Goal: Task Accomplishment & Management: Manage account settings

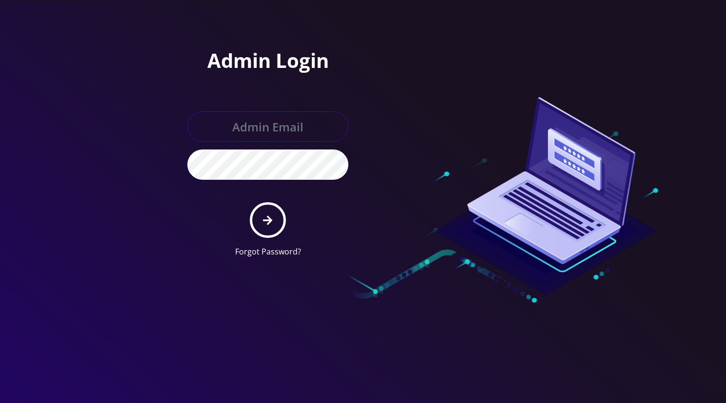
type input "angel@teltik.com"
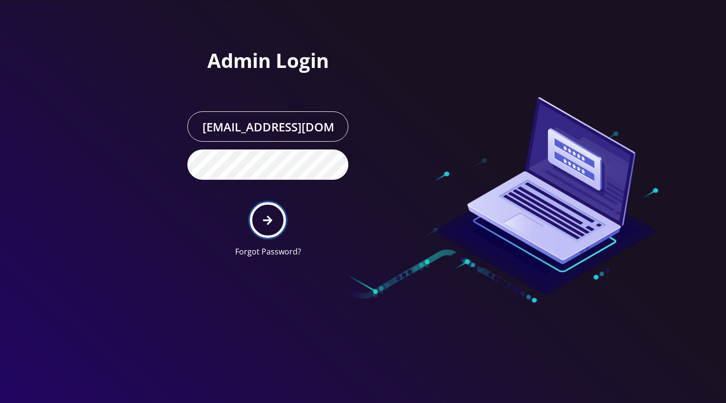
click at [268, 223] on icon "submit" at bounding box center [267, 219] width 9 height 9
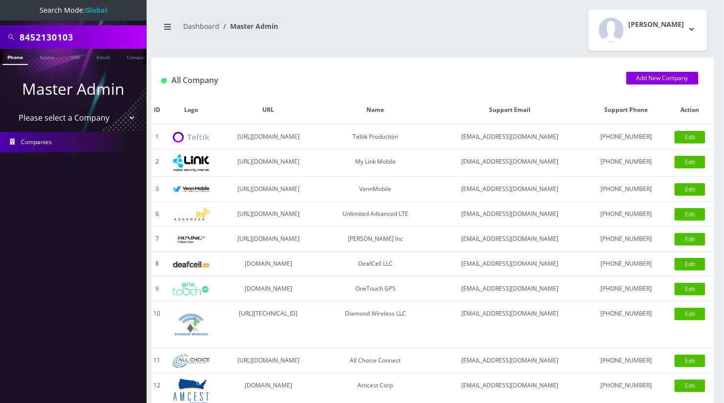
click at [60, 34] on input "8452130103" at bounding box center [82, 37] width 125 height 19
type input "2"
type input "9292147328"
click at [11, 57] on link "Phone" at bounding box center [14, 57] width 25 height 16
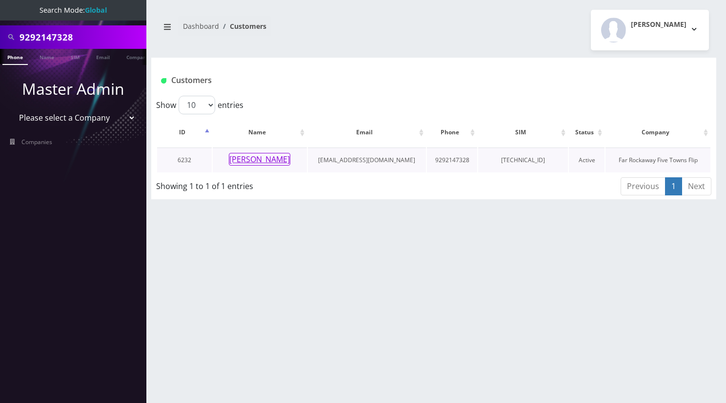
click at [260, 161] on button "[PERSON_NAME]" at bounding box center [260, 159] width 62 height 13
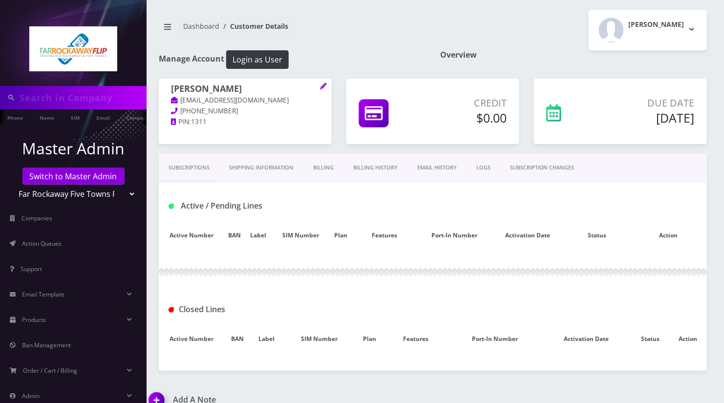
type input "9292147328"
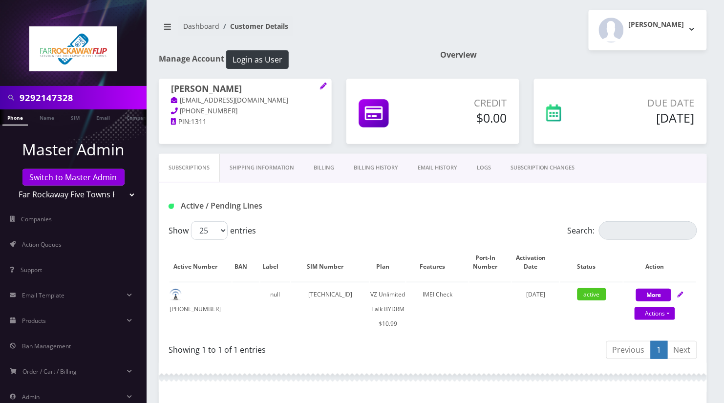
click at [375, 164] on link "Billing History" at bounding box center [376, 168] width 64 height 28
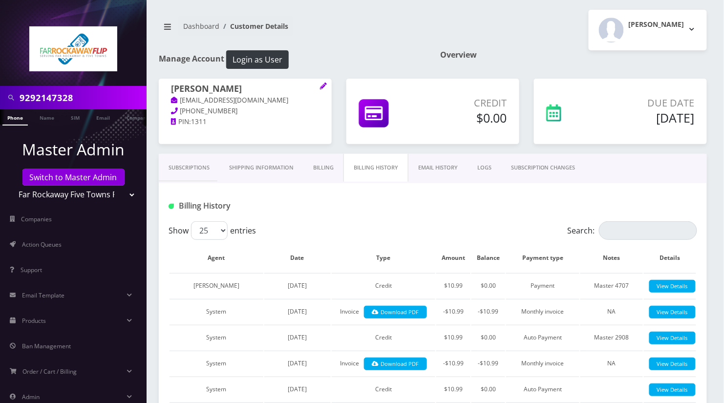
click at [181, 167] on link "Subscriptions" at bounding box center [189, 168] width 61 height 28
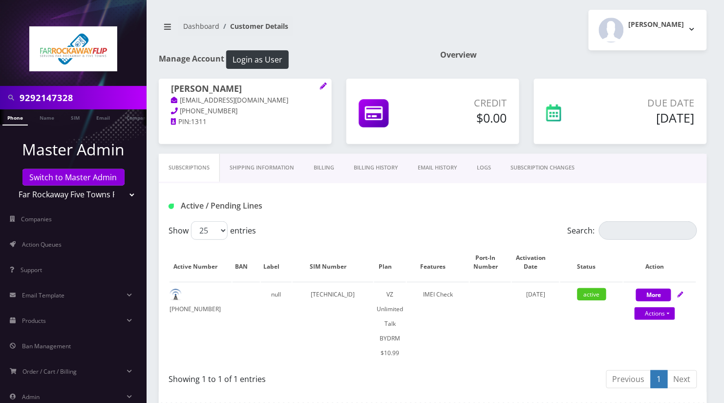
click at [375, 167] on link "Billing History" at bounding box center [376, 168] width 64 height 28
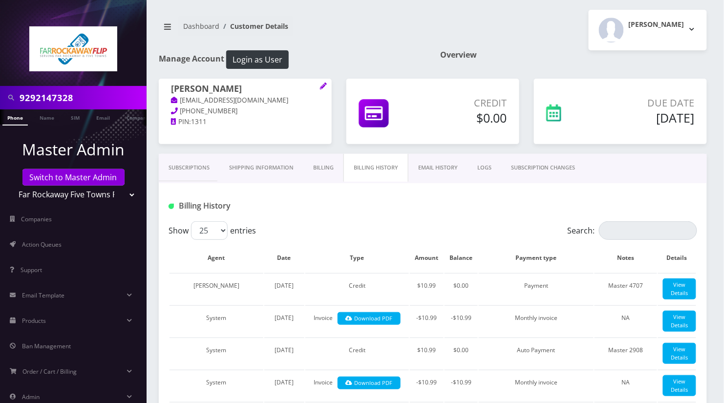
click at [327, 164] on link "Billing" at bounding box center [323, 168] width 40 height 28
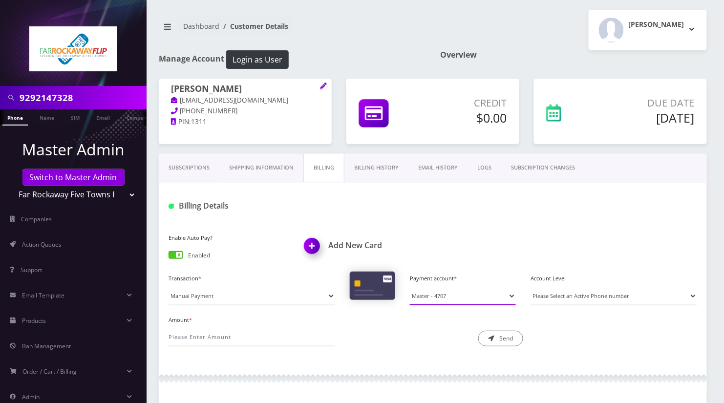
click at [463, 294] on select "Master - 4707" at bounding box center [463, 296] width 106 height 19
drag, startPoint x: 474, startPoint y: 220, endPoint x: 459, endPoint y: 228, distance: 16.7
click at [474, 220] on div "Billing Details" at bounding box center [433, 202] width 548 height 38
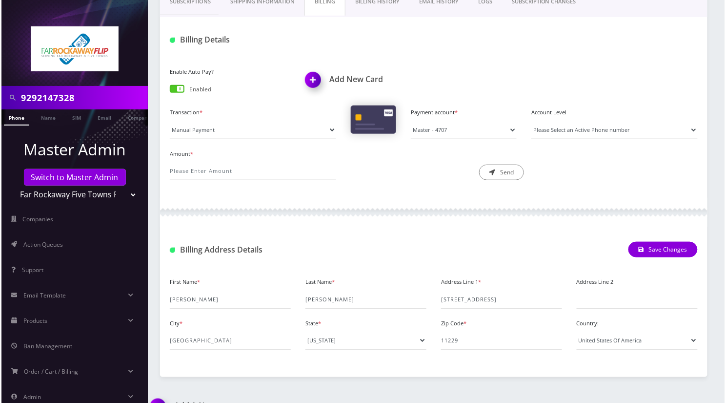
scroll to position [195, 0]
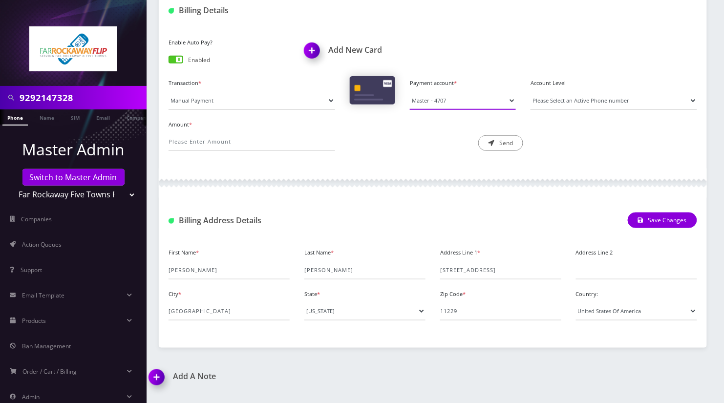
click at [472, 94] on select "Master - 4707" at bounding box center [463, 100] width 106 height 19
click at [387, 166] on div "Enable Auto Pay? Enabled Add New Card Transaction * Manual Payment Custom Charg…" at bounding box center [433, 97] width 548 height 143
click at [312, 47] on img at bounding box center [313, 54] width 29 height 29
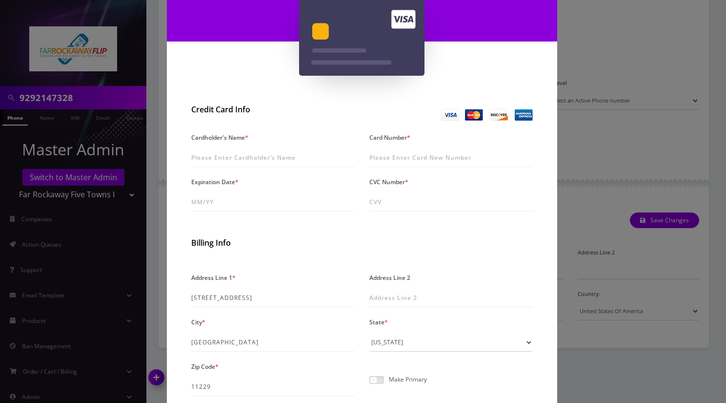
scroll to position [130, 0]
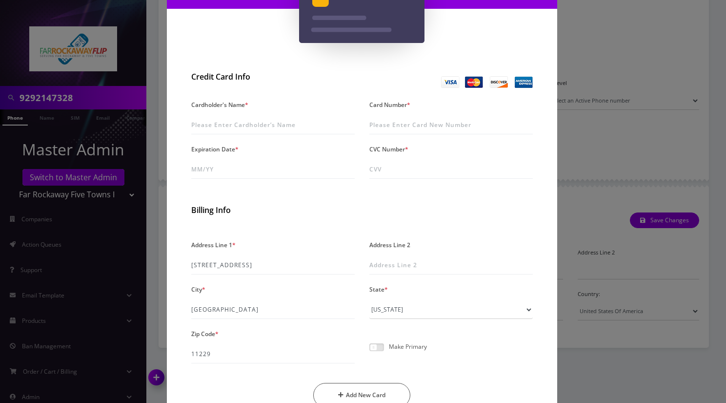
click at [594, 157] on div "× Add A New Card Credit Card Info Cardholder's Name * Card Number * Expiration …" at bounding box center [363, 201] width 726 height 403
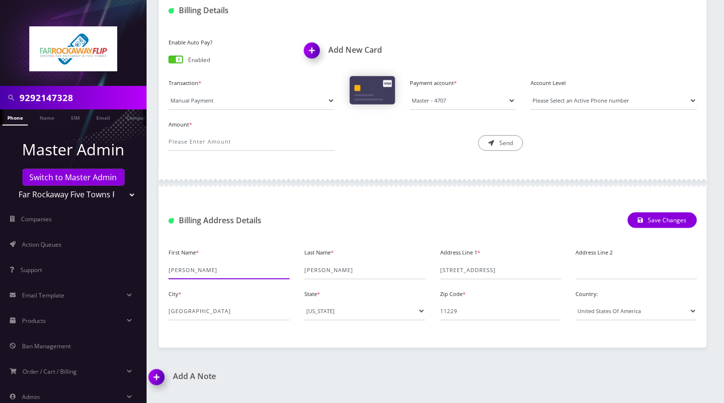
click at [173, 268] on input "RONALD" at bounding box center [228, 270] width 121 height 19
click at [314, 53] on img at bounding box center [313, 54] width 29 height 29
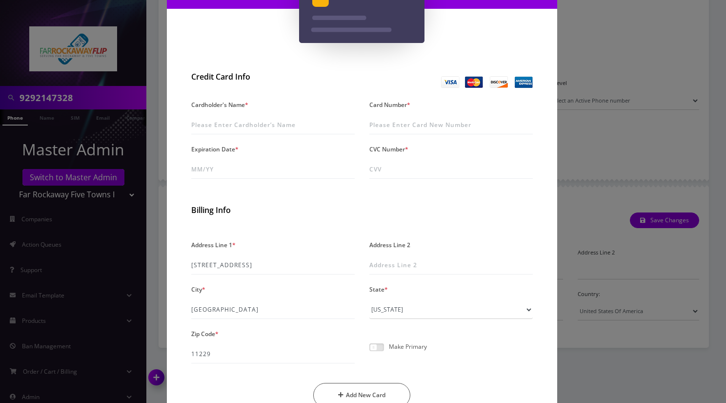
scroll to position [0, 0]
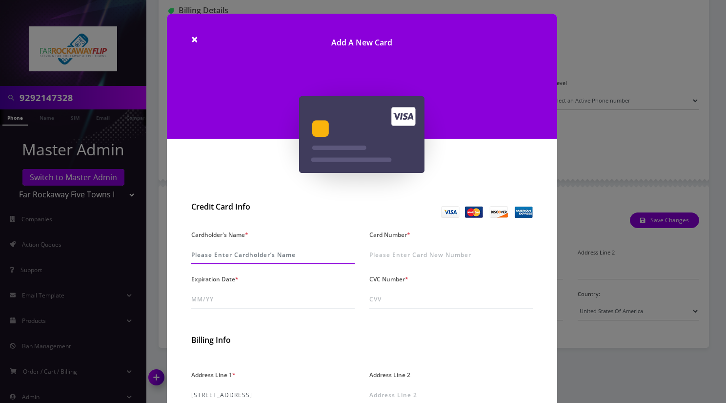
click at [221, 255] on input "Cardholder's Name *" at bounding box center [273, 255] width 164 height 19
paste input "RONALD"
type input "RONALD FEDERMAN"
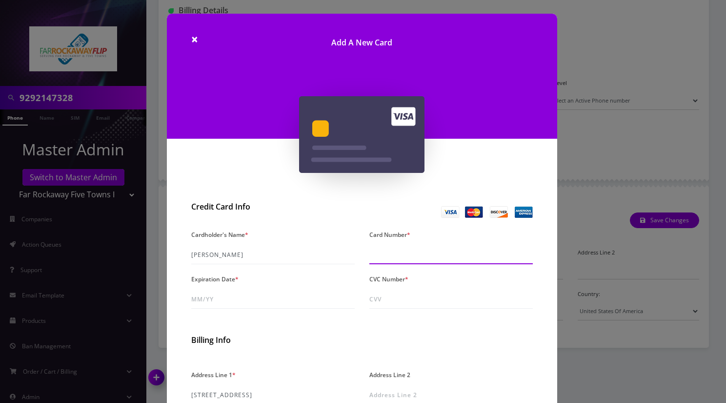
click at [425, 258] on input "Card Number *" at bounding box center [452, 255] width 164 height 19
click at [425, 254] on input "5362 1901 3201 2908" at bounding box center [452, 255] width 164 height 19
click at [454, 260] on input "5362 1901 3201 2908" at bounding box center [452, 255] width 164 height 19
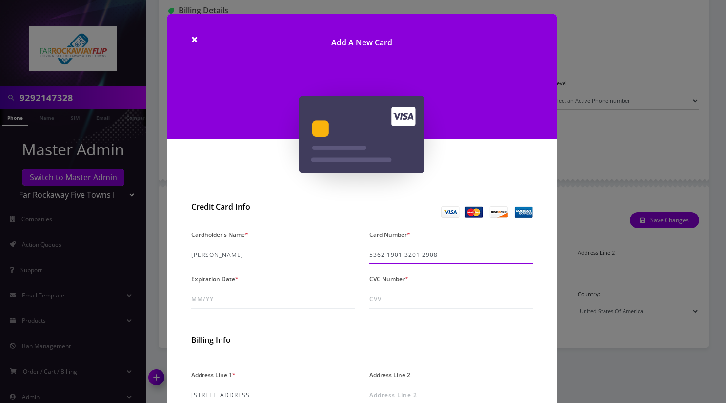
click at [454, 260] on input "5362 1901 3201 2908" at bounding box center [452, 255] width 164 height 19
paste input "2"
type input "5262 1901 3201 2908"
click at [246, 293] on input "Expiration Date *" at bounding box center [273, 299] width 164 height 19
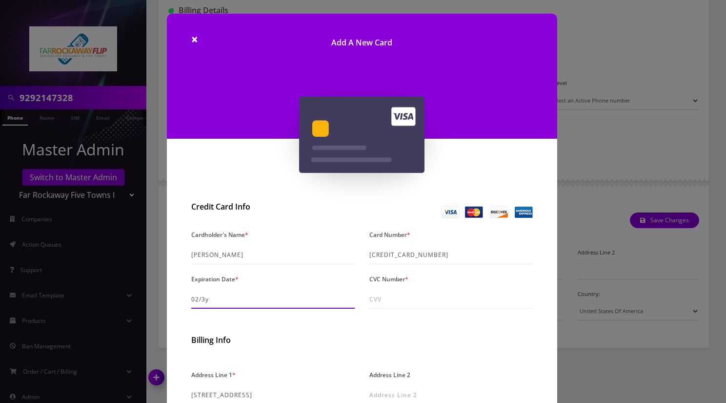
type input "02/30"
click at [399, 299] on input "CVC Number *" at bounding box center [452, 299] width 164 height 19
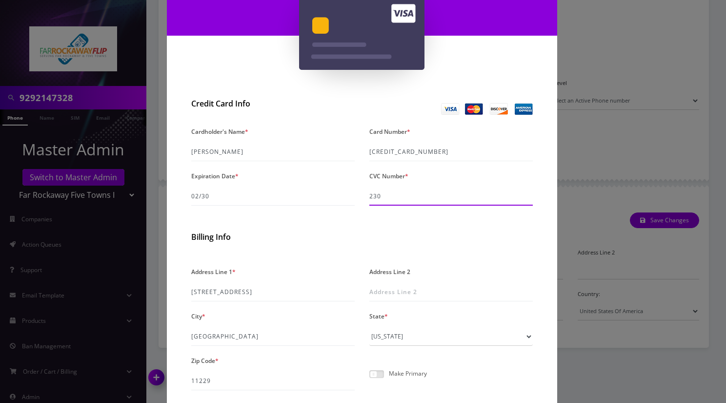
scroll to position [130, 0]
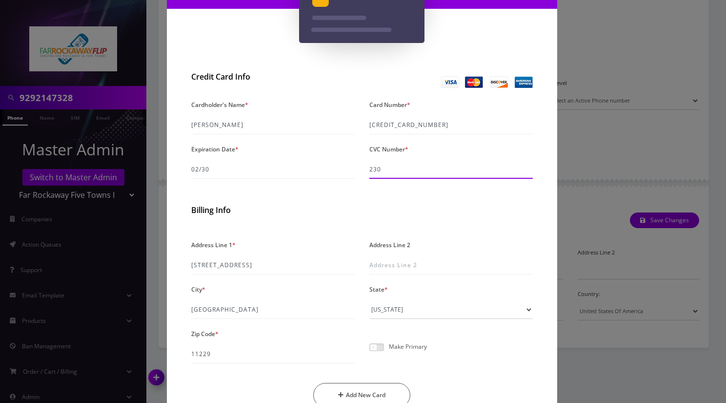
type input "230"
click at [381, 343] on span at bounding box center [377, 347] width 15 height 8
click at [370, 353] on input "checkbox" at bounding box center [370, 353] width 0 height 0
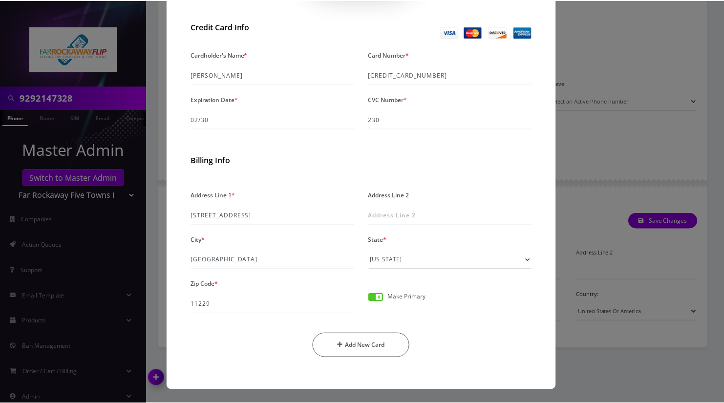
scroll to position [180, 0]
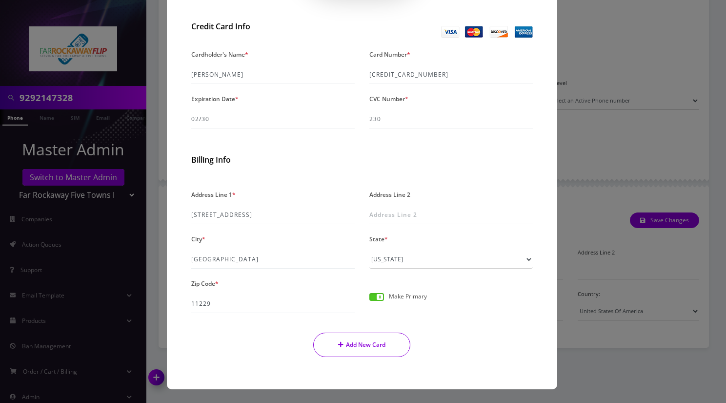
click at [392, 346] on button "Add New Card" at bounding box center [361, 344] width 97 height 24
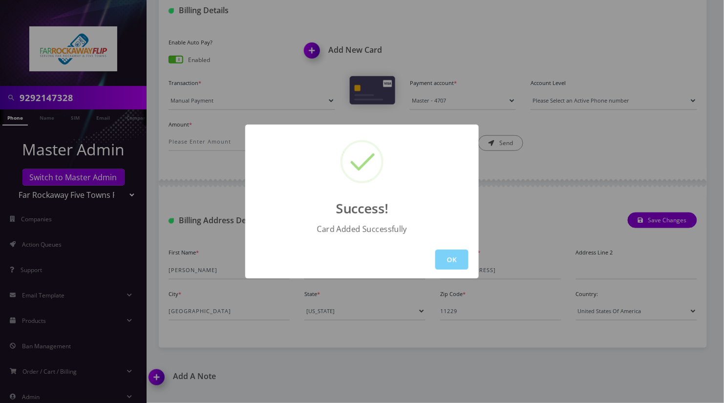
click at [34, 102] on div "Success! Card Added Successfully OK" at bounding box center [362, 201] width 724 height 403
click at [34, 102] on input "9292147328" at bounding box center [82, 97] width 125 height 19
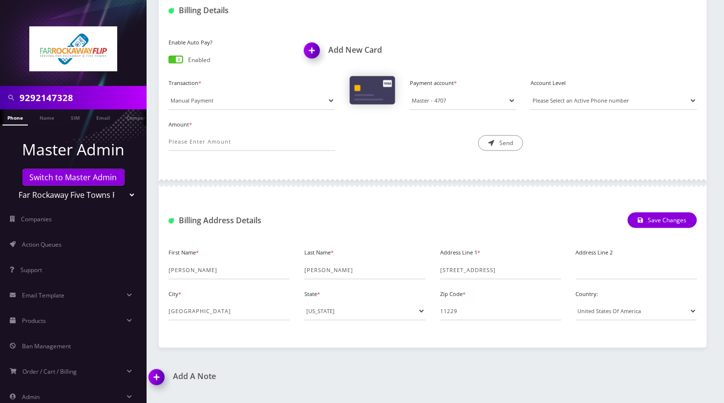
click at [34, 102] on input "9292147328" at bounding box center [82, 97] width 125 height 19
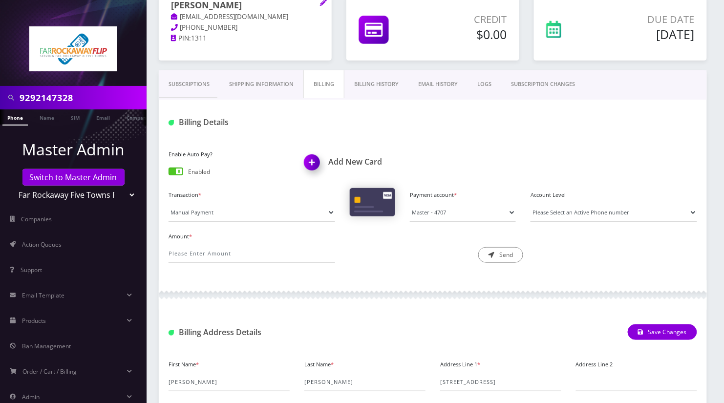
scroll to position [0, 0]
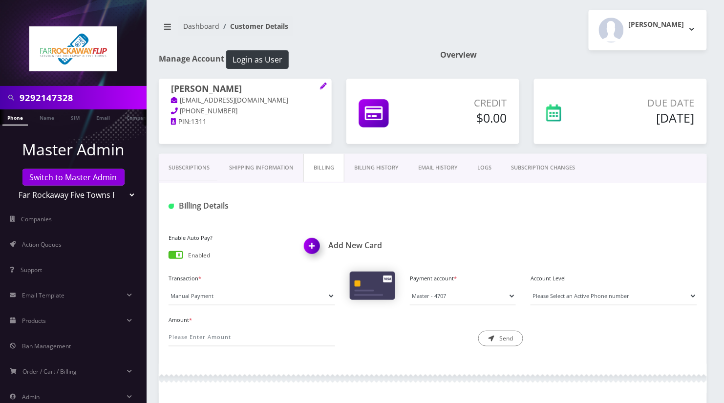
click at [376, 165] on link "Billing History" at bounding box center [376, 168] width 64 height 28
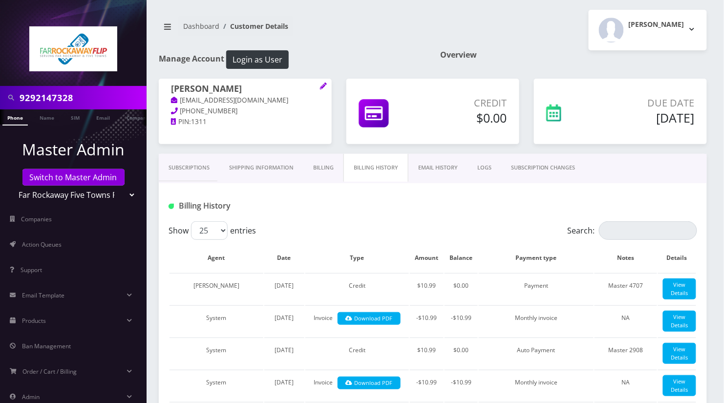
click at [311, 167] on link "Billing" at bounding box center [323, 168] width 40 height 28
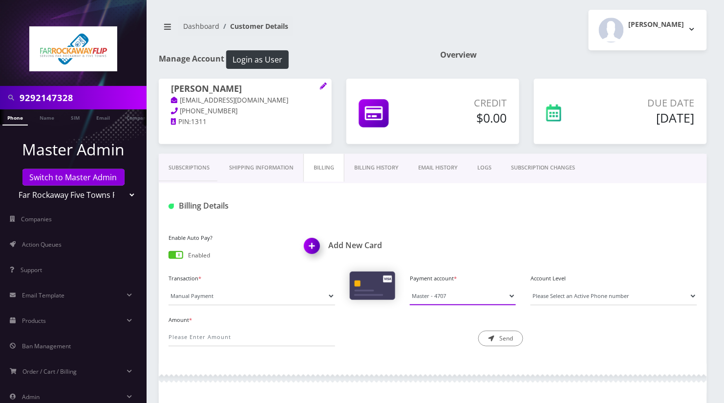
click at [450, 296] on select "Master - 4707" at bounding box center [463, 296] width 106 height 19
click at [11, 113] on link "Phone" at bounding box center [14, 117] width 25 height 16
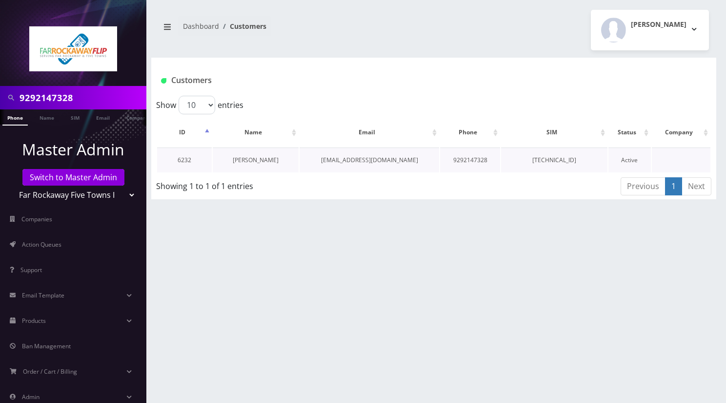
click at [248, 157] on link "[PERSON_NAME]" at bounding box center [256, 160] width 46 height 8
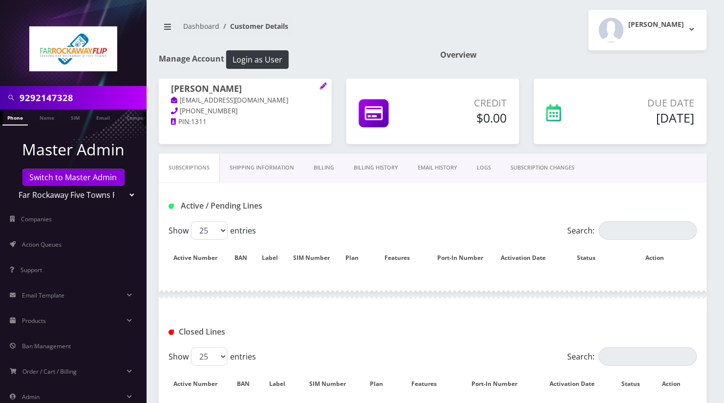
click at [366, 164] on link "Billing History" at bounding box center [376, 168] width 64 height 28
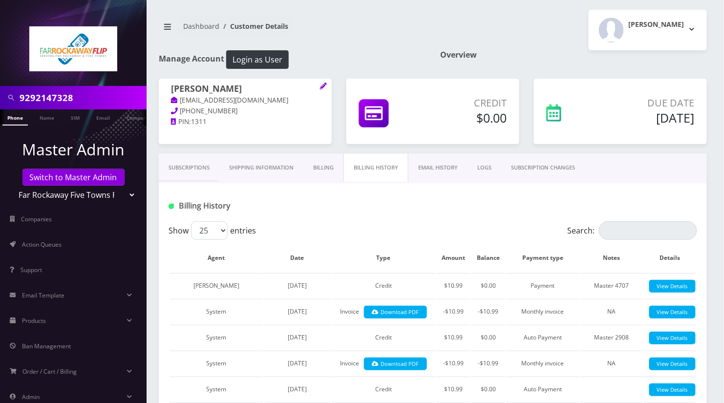
click at [321, 164] on link "Billing" at bounding box center [323, 168] width 40 height 28
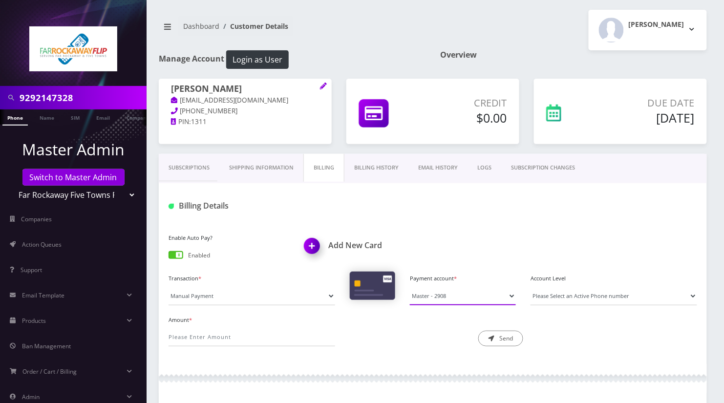
click at [451, 293] on select "Master - 4707 Master - 2908" at bounding box center [463, 296] width 106 height 19
click at [265, 61] on button "Login as User" at bounding box center [257, 59] width 62 height 19
click at [14, 115] on link "Phone" at bounding box center [14, 117] width 25 height 16
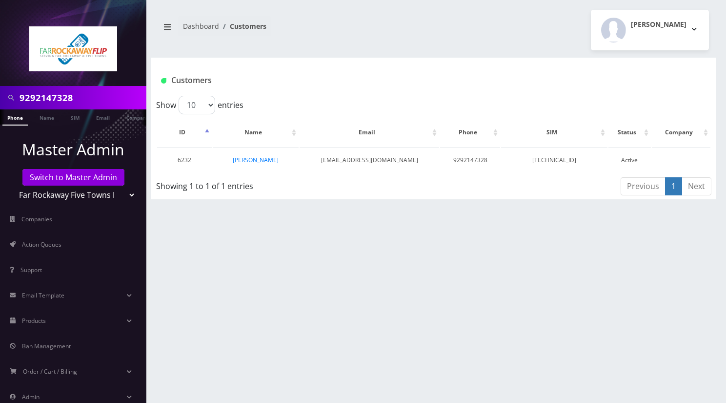
click at [410, 62] on div "Customers" at bounding box center [433, 77] width 565 height 38
click at [254, 160] on link "[PERSON_NAME]" at bounding box center [256, 160] width 46 height 8
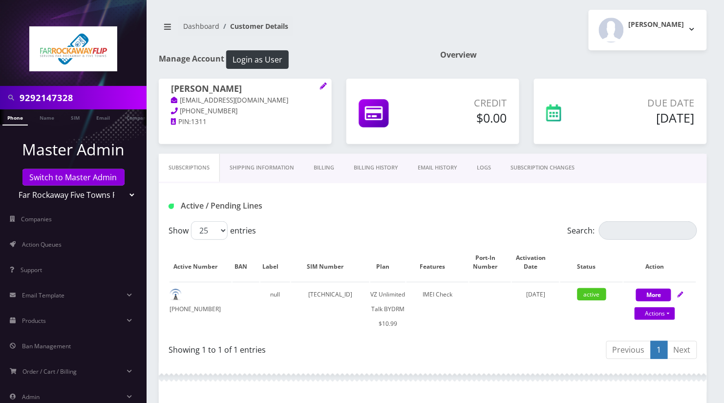
click at [380, 160] on link "Billing History" at bounding box center [376, 168] width 64 height 28
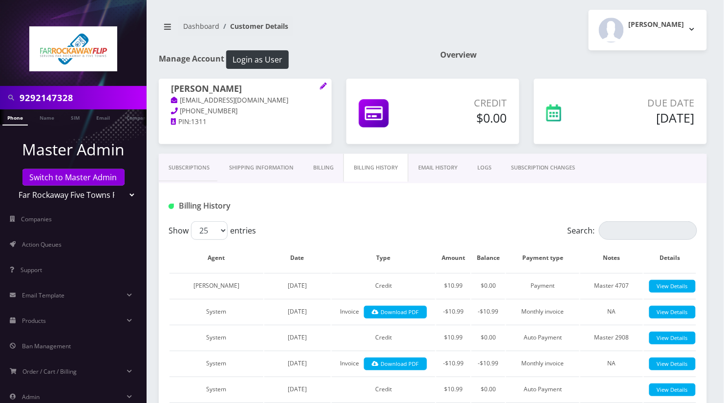
click at [309, 157] on link "Billing" at bounding box center [323, 168] width 40 height 28
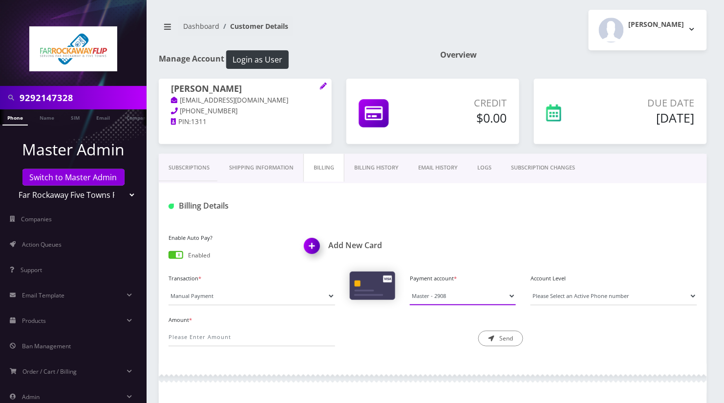
click at [464, 300] on select "Master - 2908" at bounding box center [463, 296] width 106 height 19
click at [347, 370] on div at bounding box center [433, 378] width 548 height 29
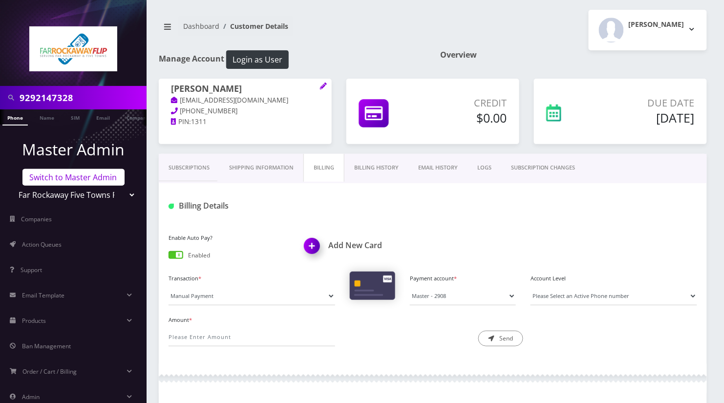
click at [88, 178] on link "Switch to Master Admin" at bounding box center [73, 177] width 102 height 17
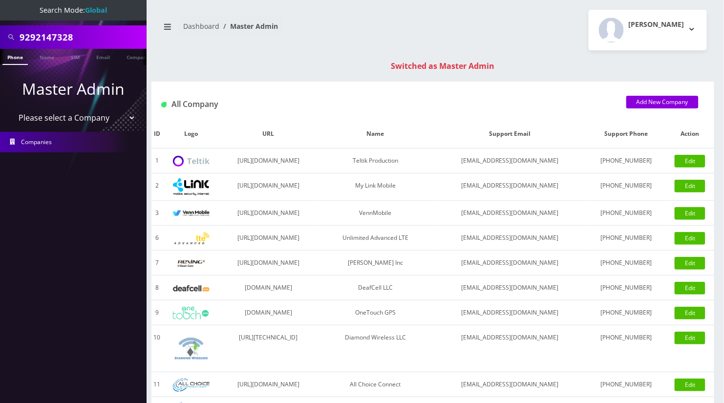
click at [15, 58] on link "Phone" at bounding box center [14, 57] width 25 height 16
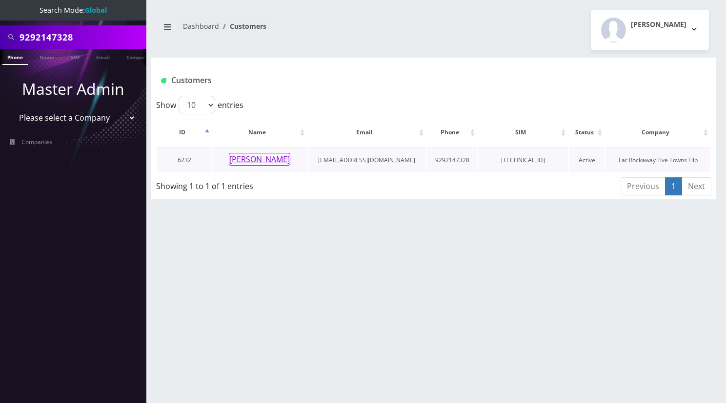
click at [252, 160] on button "[PERSON_NAME]" at bounding box center [260, 159] width 62 height 13
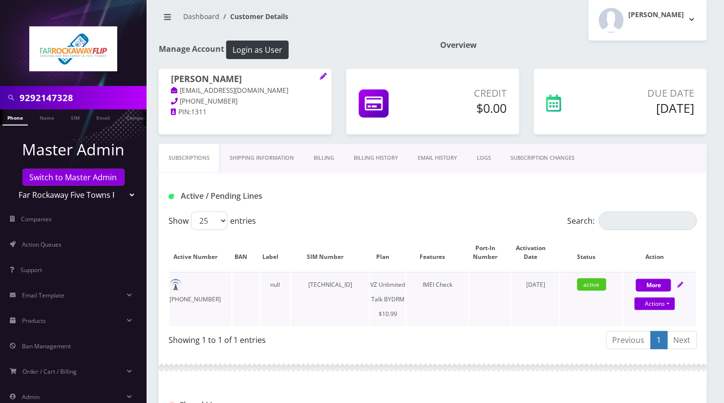
scroll to position [391, 0]
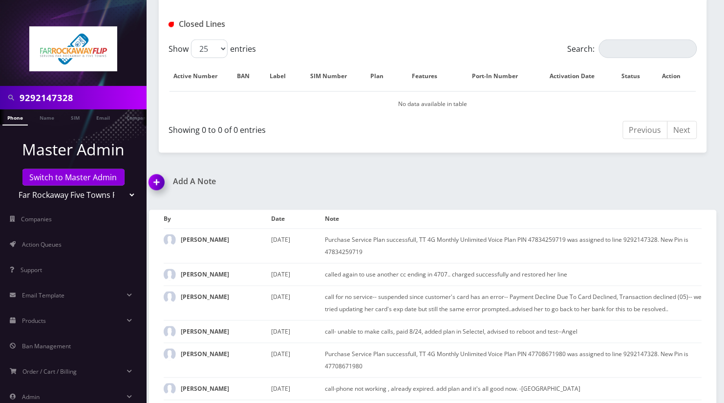
click at [152, 182] on img at bounding box center [158, 185] width 29 height 29
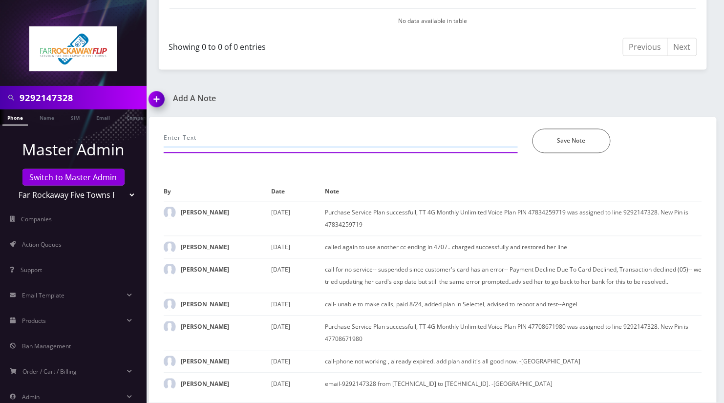
click at [307, 129] on input "text" at bounding box center [341, 138] width 354 height 19
type input "call-- added new cc for ap-Angel"
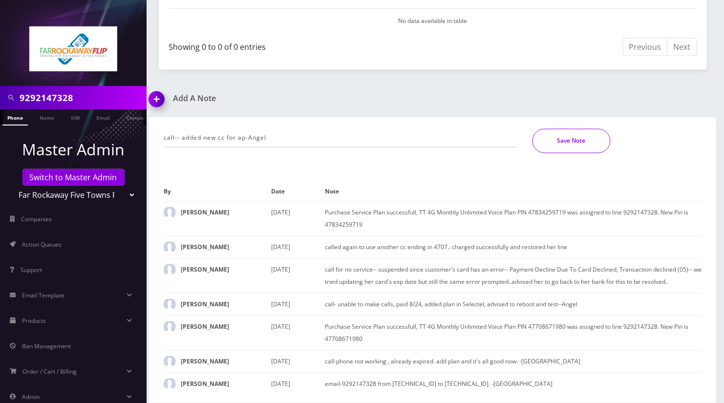
click at [559, 129] on button "Save Note" at bounding box center [571, 141] width 78 height 24
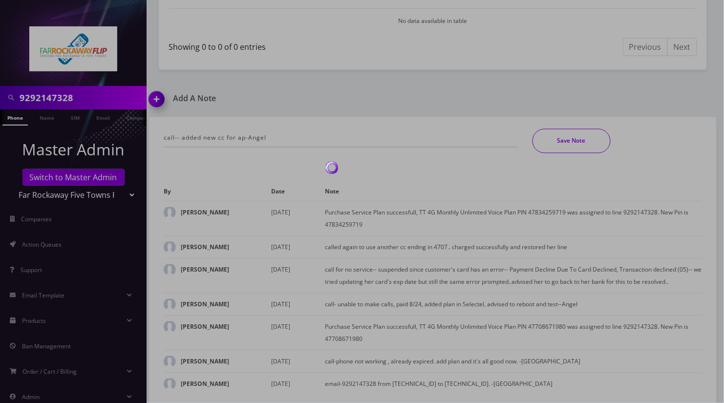
scroll to position [450, 0]
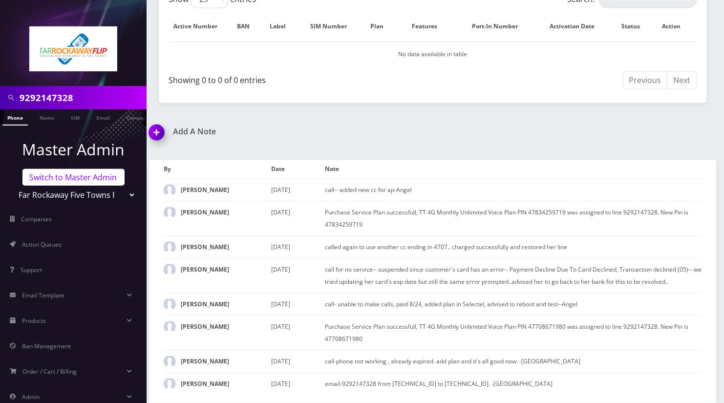
click at [57, 176] on link "Switch to Master Admin" at bounding box center [73, 177] width 102 height 17
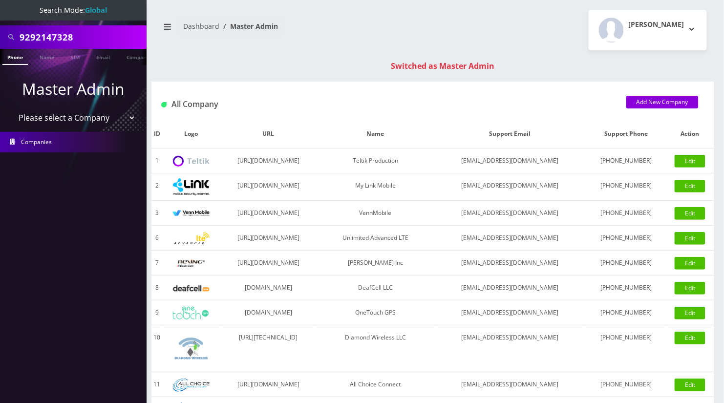
click at [344, 35] on nav "Dashboard Master Admin" at bounding box center [292, 30] width 267 height 28
